Goal: Task Accomplishment & Management: Manage account settings

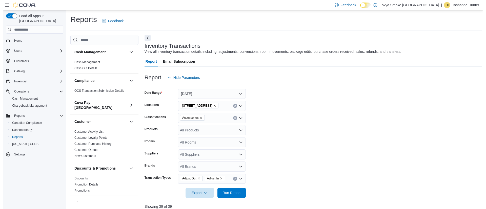
scroll to position [133, 0]
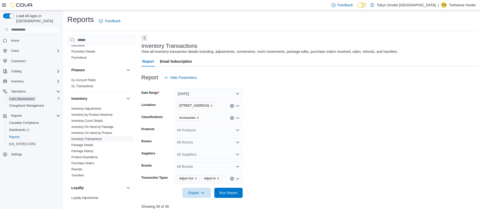
click at [18, 97] on span "Cash Management" at bounding box center [22, 99] width 26 height 4
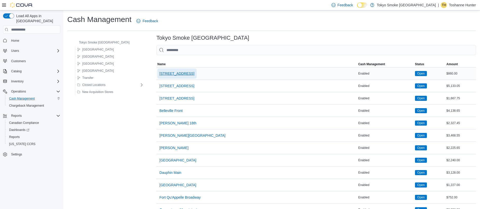
click at [163, 72] on span "[STREET_ADDRESS]" at bounding box center [176, 73] width 35 height 5
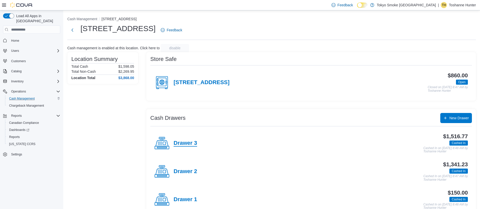
click at [188, 144] on h4 "Drawer 3" at bounding box center [186, 143] width 24 height 7
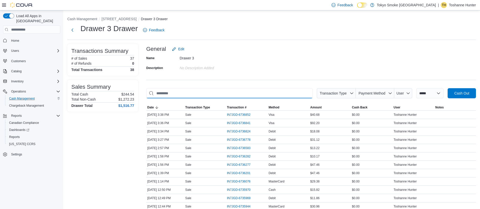
click at [272, 96] on input "This is a search bar. As you type, the results lower in the page will automatic…" at bounding box center [229, 93] width 166 height 10
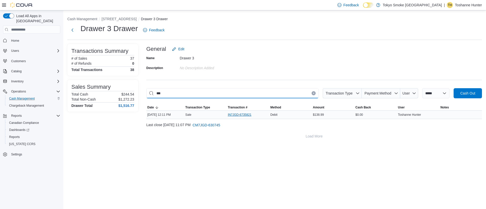
type input "***"
click at [244, 115] on span "IN7JGD-6735821" at bounding box center [240, 115] width 24 height 4
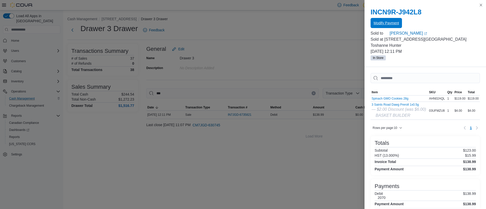
click at [393, 24] on span "Modify Payment" at bounding box center [385, 22] width 25 height 5
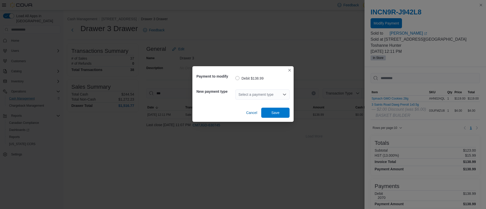
click at [247, 95] on div "Select a payment type" at bounding box center [262, 95] width 54 height 10
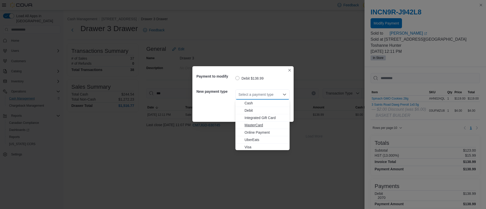
click at [251, 125] on span "MasterCard" at bounding box center [265, 125] width 42 height 5
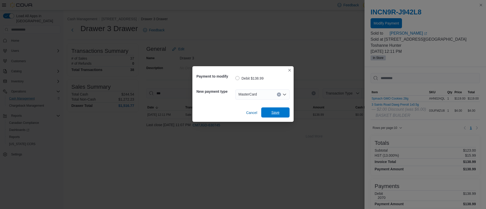
click at [277, 112] on span "Save" at bounding box center [275, 112] width 8 height 5
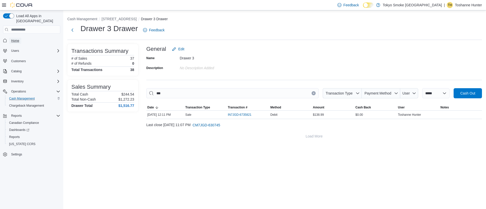
click at [19, 39] on span "Home" at bounding box center [15, 41] width 8 height 4
